Goal: Information Seeking & Learning: Find contact information

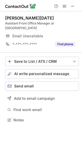
scroll to position [116, 82]
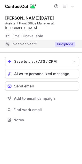
click at [68, 44] on button "Find phone" at bounding box center [65, 44] width 20 height 5
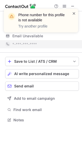
click at [74, 13] on span at bounding box center [74, 13] width 4 height 5
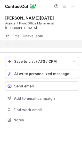
click at [75, 5] on div "Phone number for this profile is not available Try another profile" at bounding box center [41, 23] width 82 height 38
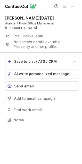
click at [74, 7] on span at bounding box center [73, 6] width 4 height 4
